Goal: Task Accomplishment & Management: Use online tool/utility

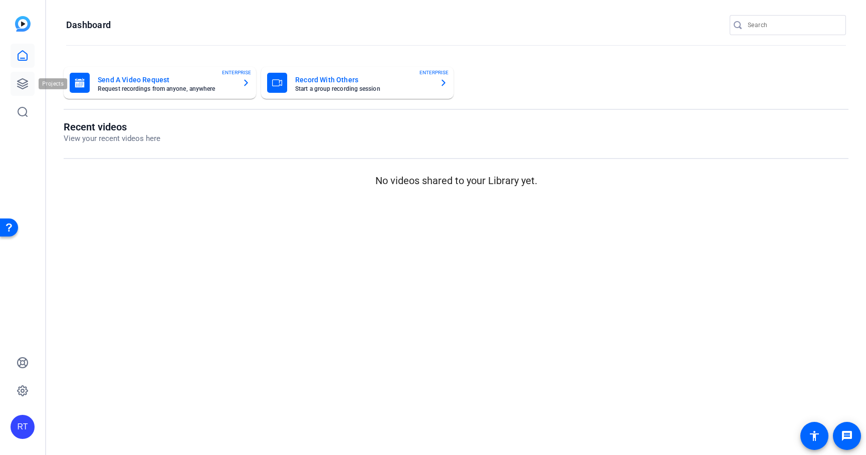
click at [24, 87] on icon at bounding box center [23, 84] width 10 height 10
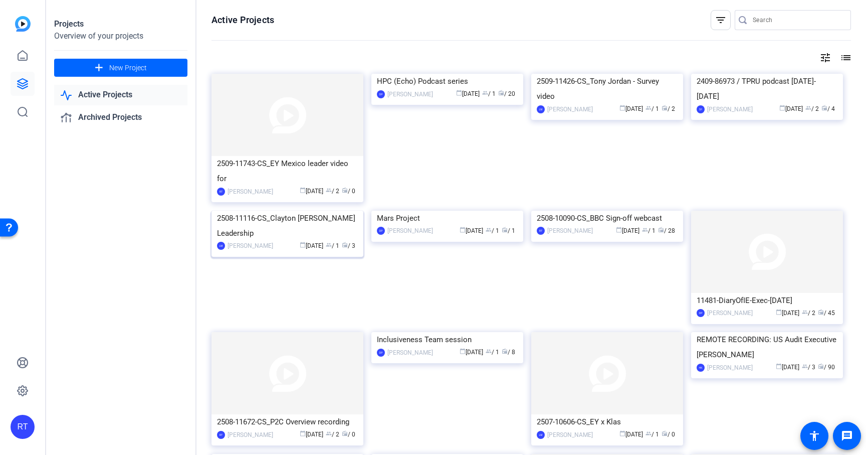
click at [294, 241] on div "2508-11116-CS_Clayton Baker Leadership" at bounding box center [287, 225] width 141 height 30
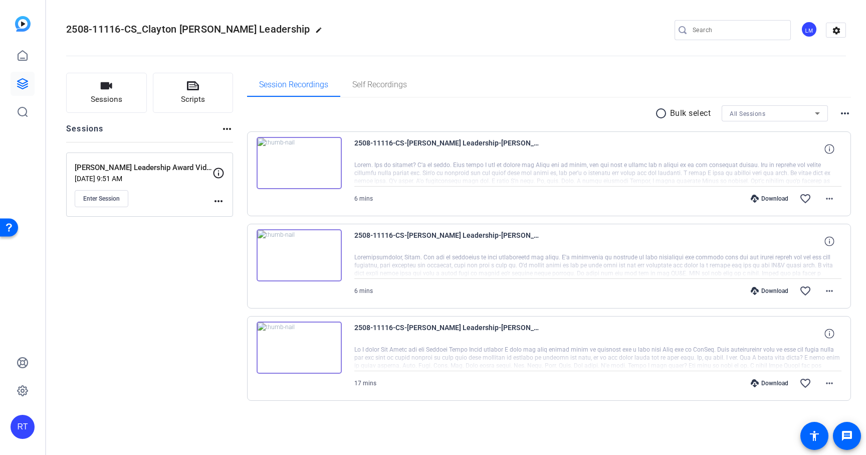
click at [214, 199] on mat-icon "more_horiz" at bounding box center [218, 201] width 12 height 12
click at [227, 216] on span "Edit Session" at bounding box center [244, 215] width 46 height 12
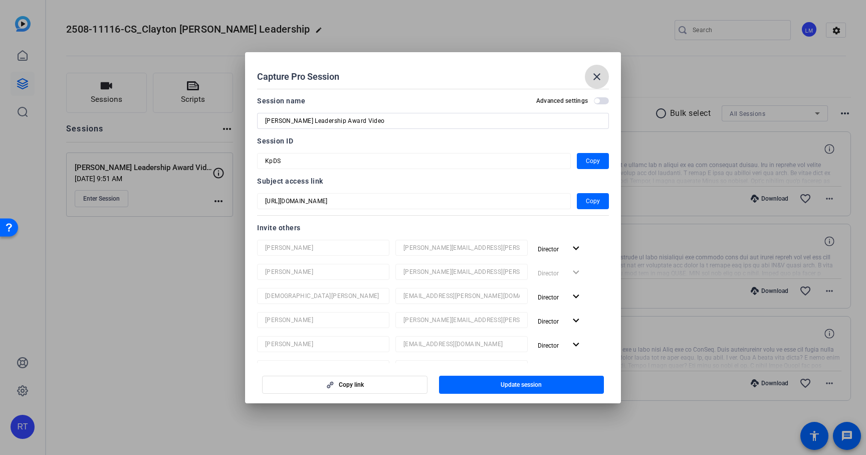
click at [596, 73] on mat-icon "close" at bounding box center [597, 77] width 12 height 12
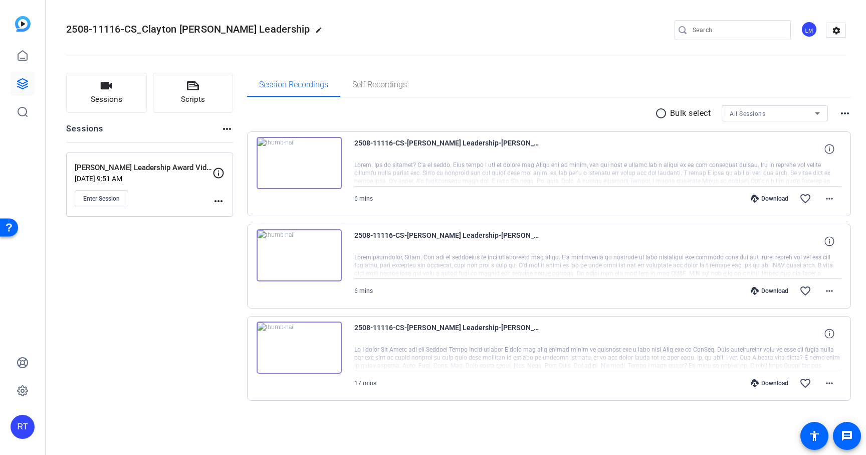
click at [228, 384] on div "Sessions Scripts Sessions more_horiz Clayton Baker Leadership Award Video Sep 1…" at bounding box center [149, 253] width 167 height 360
click at [105, 198] on span "Enter Session" at bounding box center [101, 198] width 37 height 8
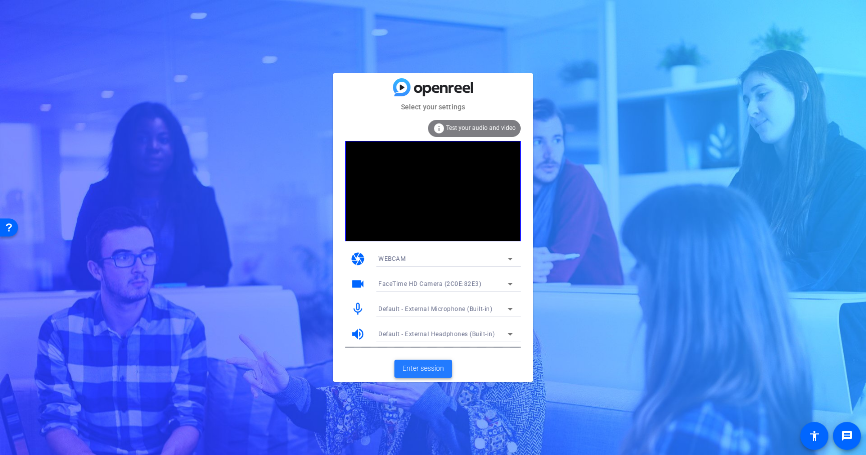
click at [417, 365] on span "Enter session" at bounding box center [423, 368] width 42 height 11
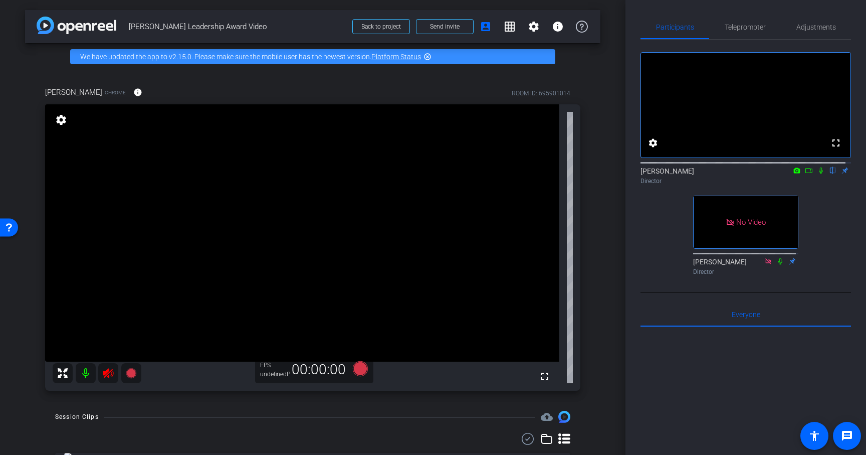
click at [805, 173] on icon at bounding box center [808, 170] width 7 height 5
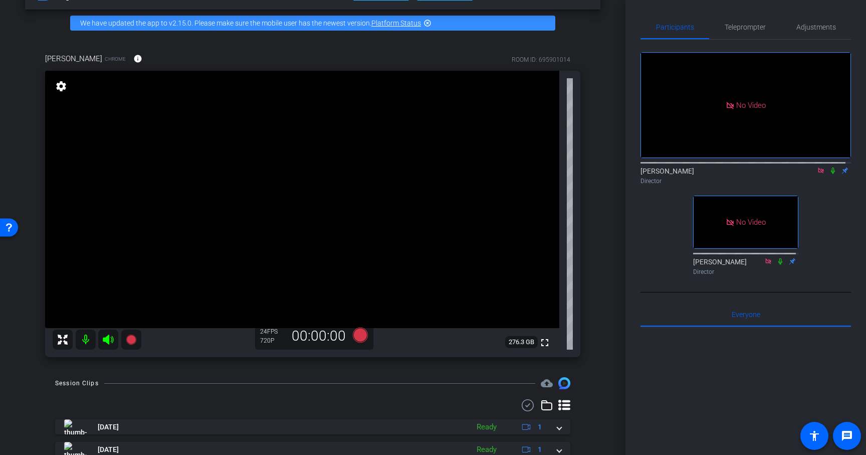
scroll to position [33, 0]
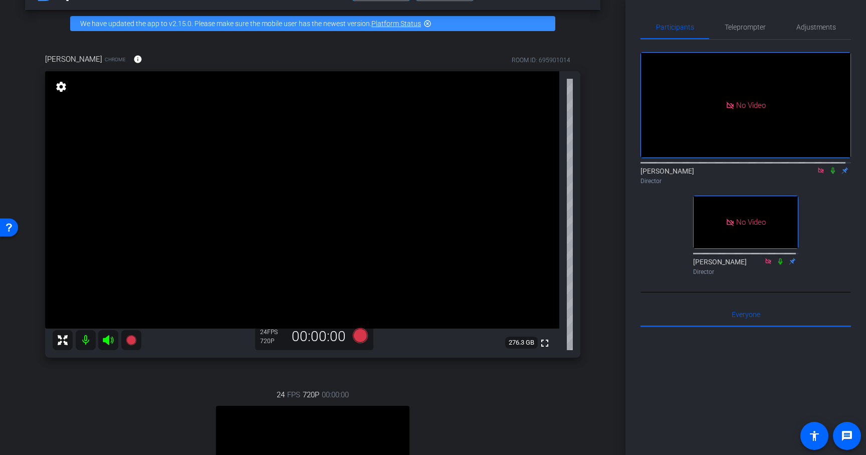
click at [582, 370] on div "[PERSON_NAME] Chrome info ROOM ID: 695901014 fullscreen settings 276.3 GB 24 FP…" at bounding box center [312, 313] width 575 height 552
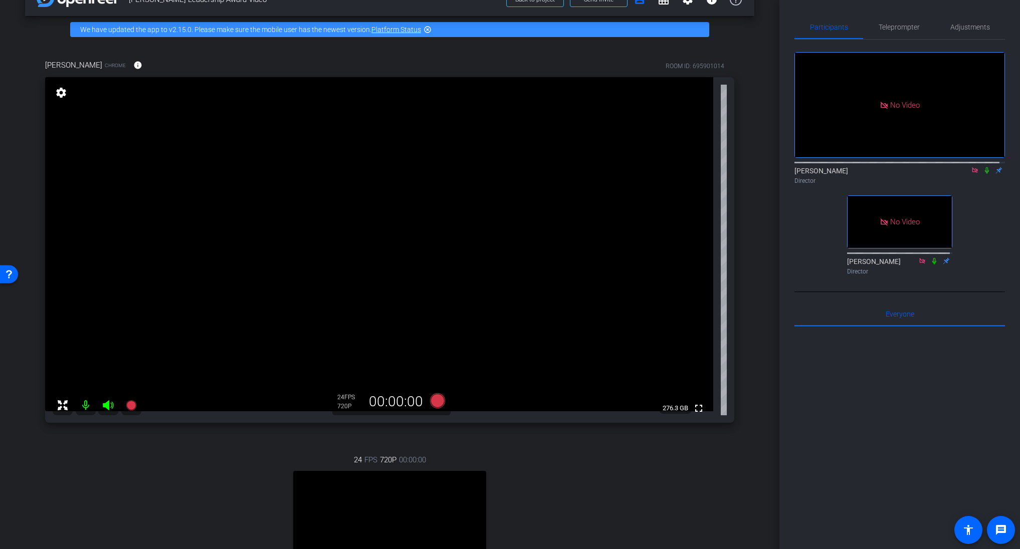
scroll to position [0, 0]
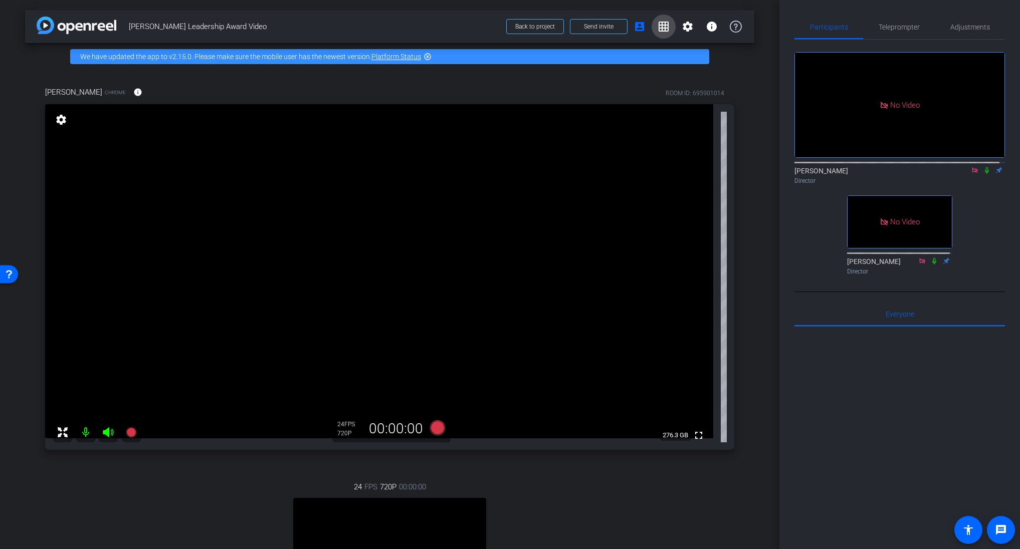
click at [659, 26] on mat-icon "grid_on" at bounding box center [664, 27] width 12 height 12
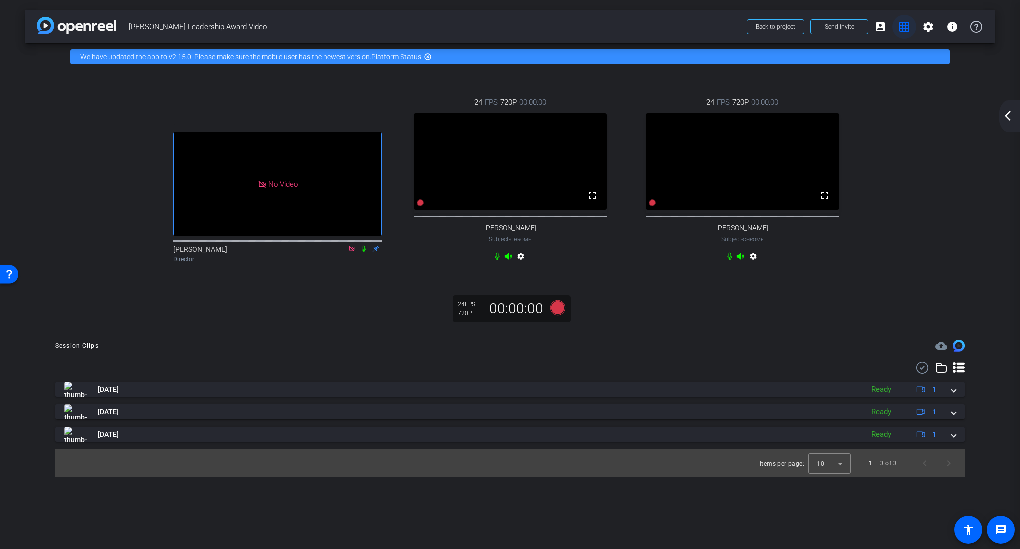
click at [865, 27] on mat-icon "grid_on" at bounding box center [904, 27] width 12 height 12
click at [865, 28] on mat-icon "grid_on" at bounding box center [904, 27] width 12 height 12
click at [865, 29] on span at bounding box center [880, 27] width 24 height 24
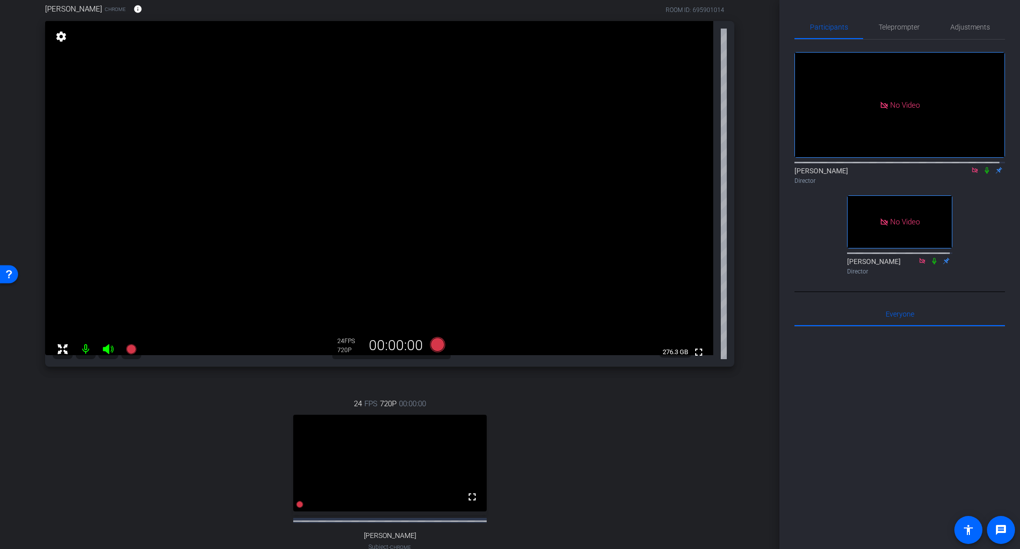
scroll to position [83, 0]
click at [865, 174] on icon at bounding box center [987, 170] width 8 height 7
